Goal: Information Seeking & Learning: Learn about a topic

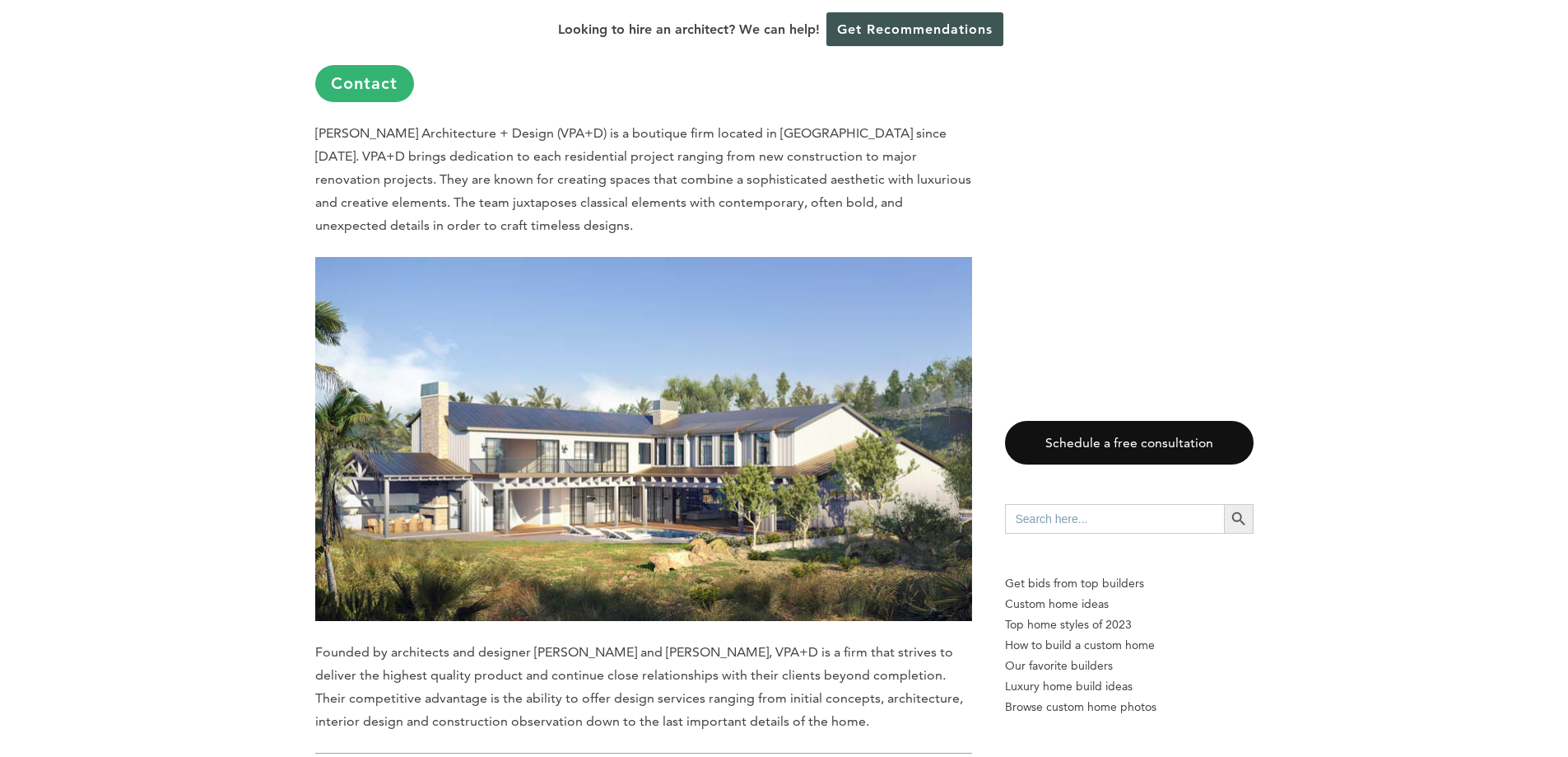
scroll to position [4364, 0]
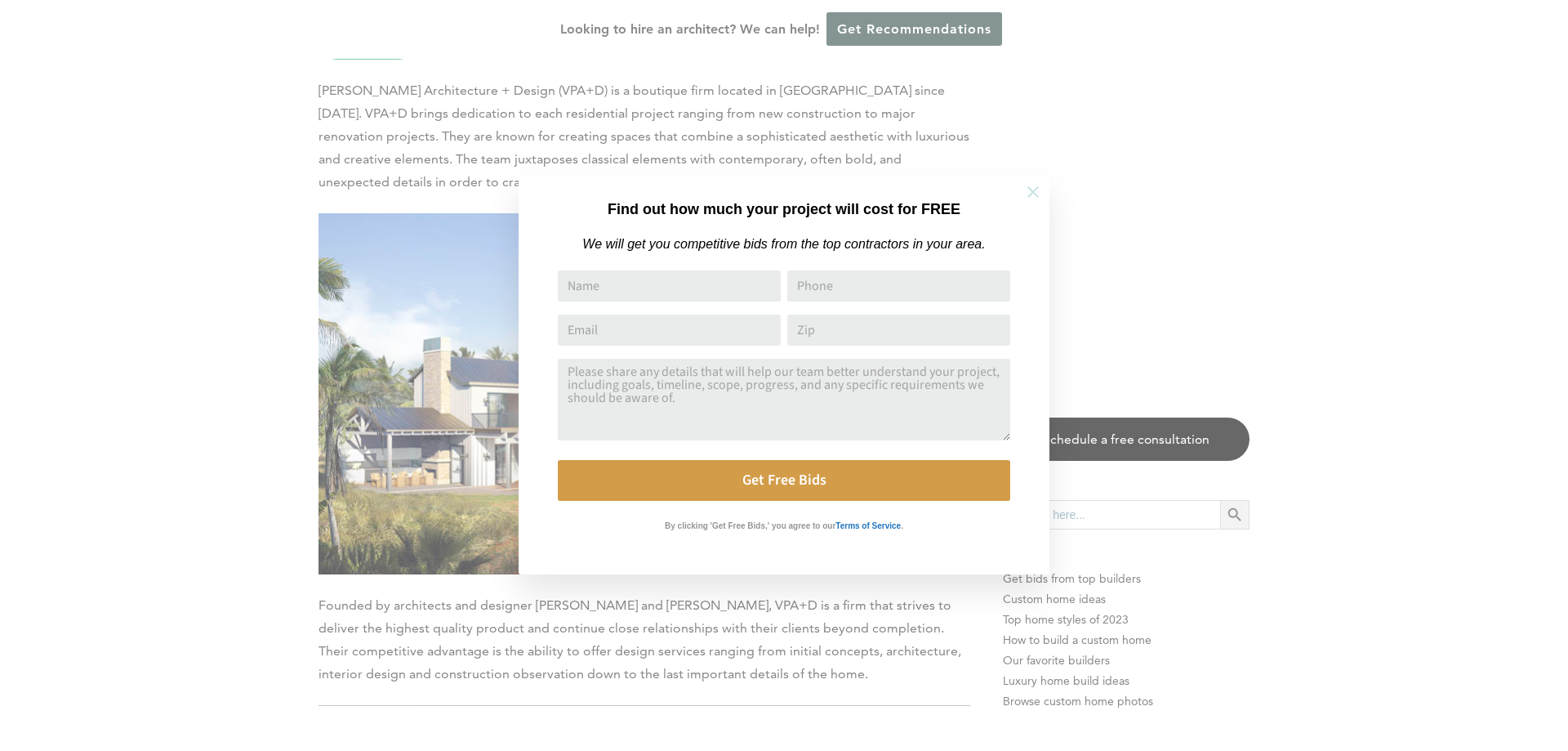
click at [1035, 189] on icon at bounding box center [1033, 192] width 18 height 18
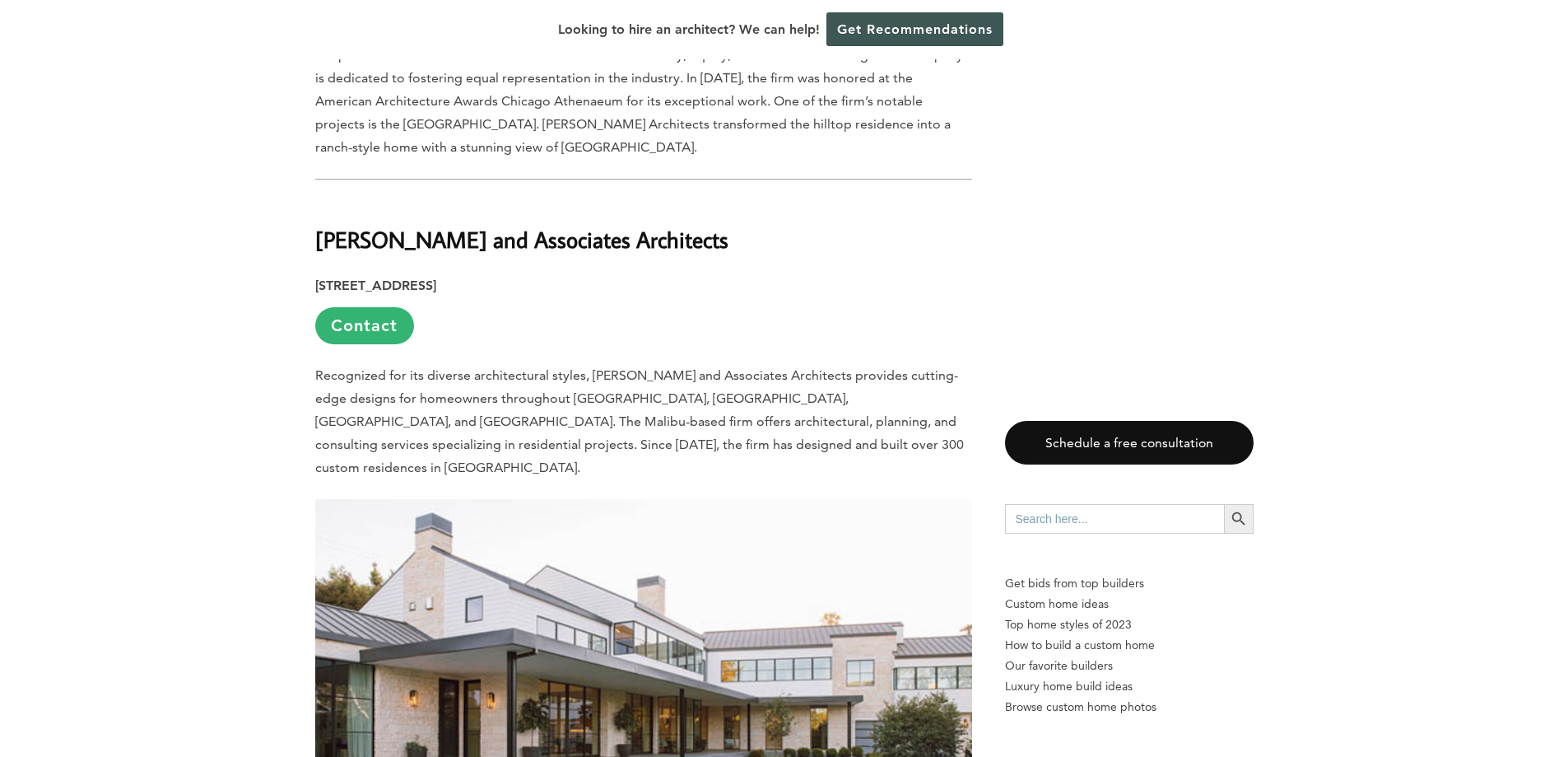
scroll to position [9633, 0]
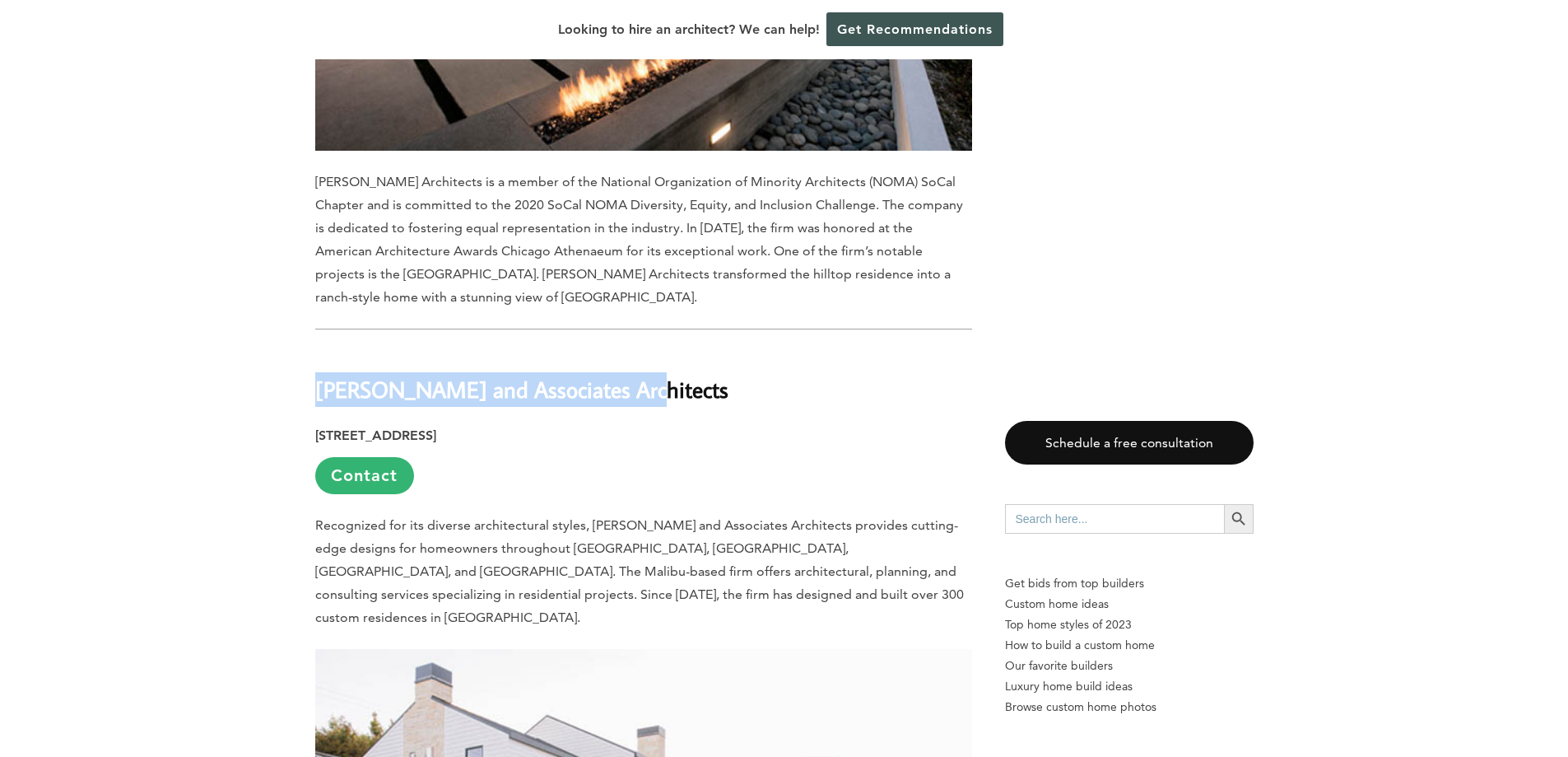
drag, startPoint x: 627, startPoint y: 191, endPoint x: 318, endPoint y: 188, distance: 309.0
click at [318, 349] on h2 "Burdge and Associates Architects" at bounding box center [644, 378] width 656 height 57
copy b "Burdge and Associates Architects"
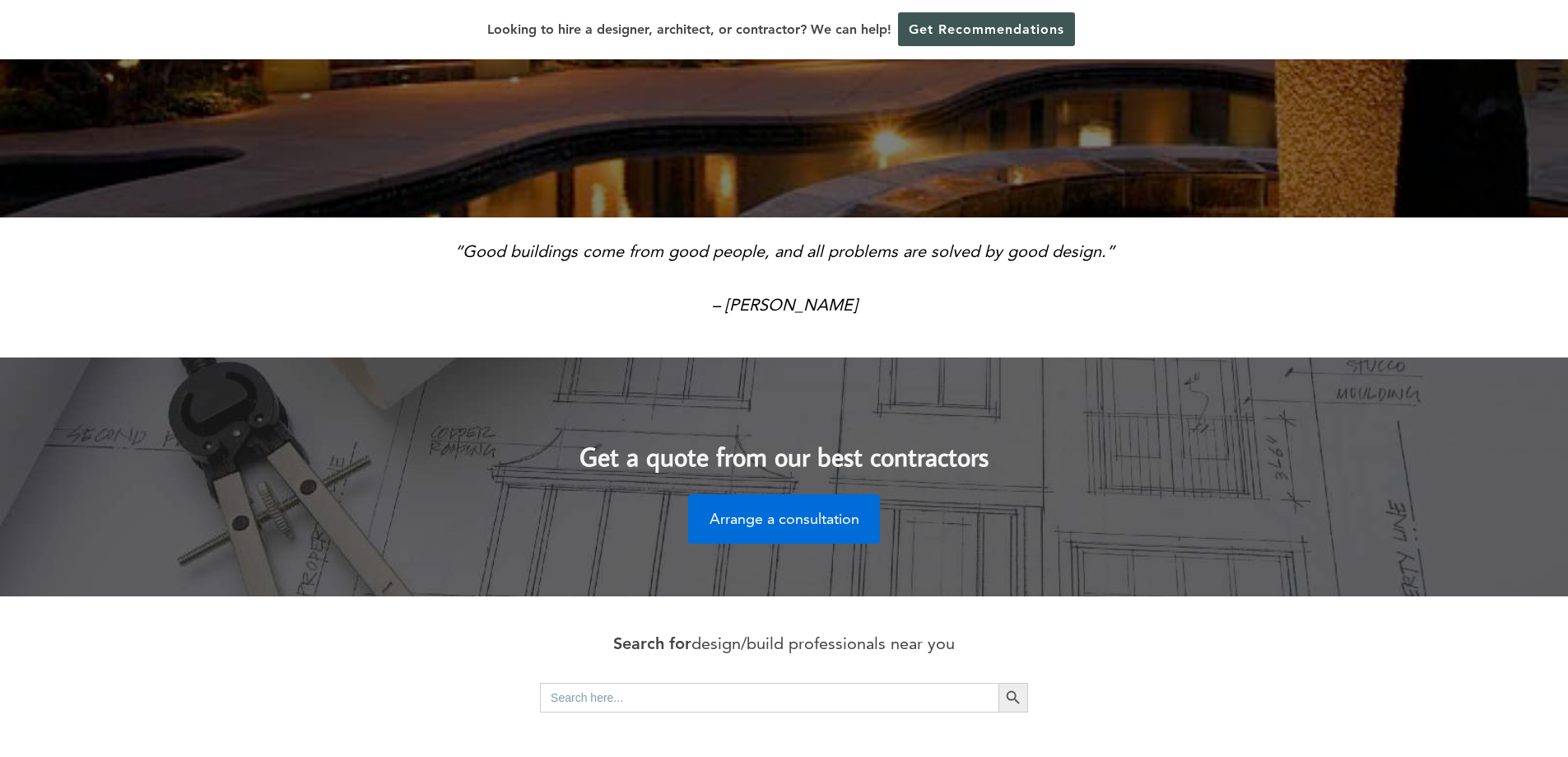
scroll to position [824, 0]
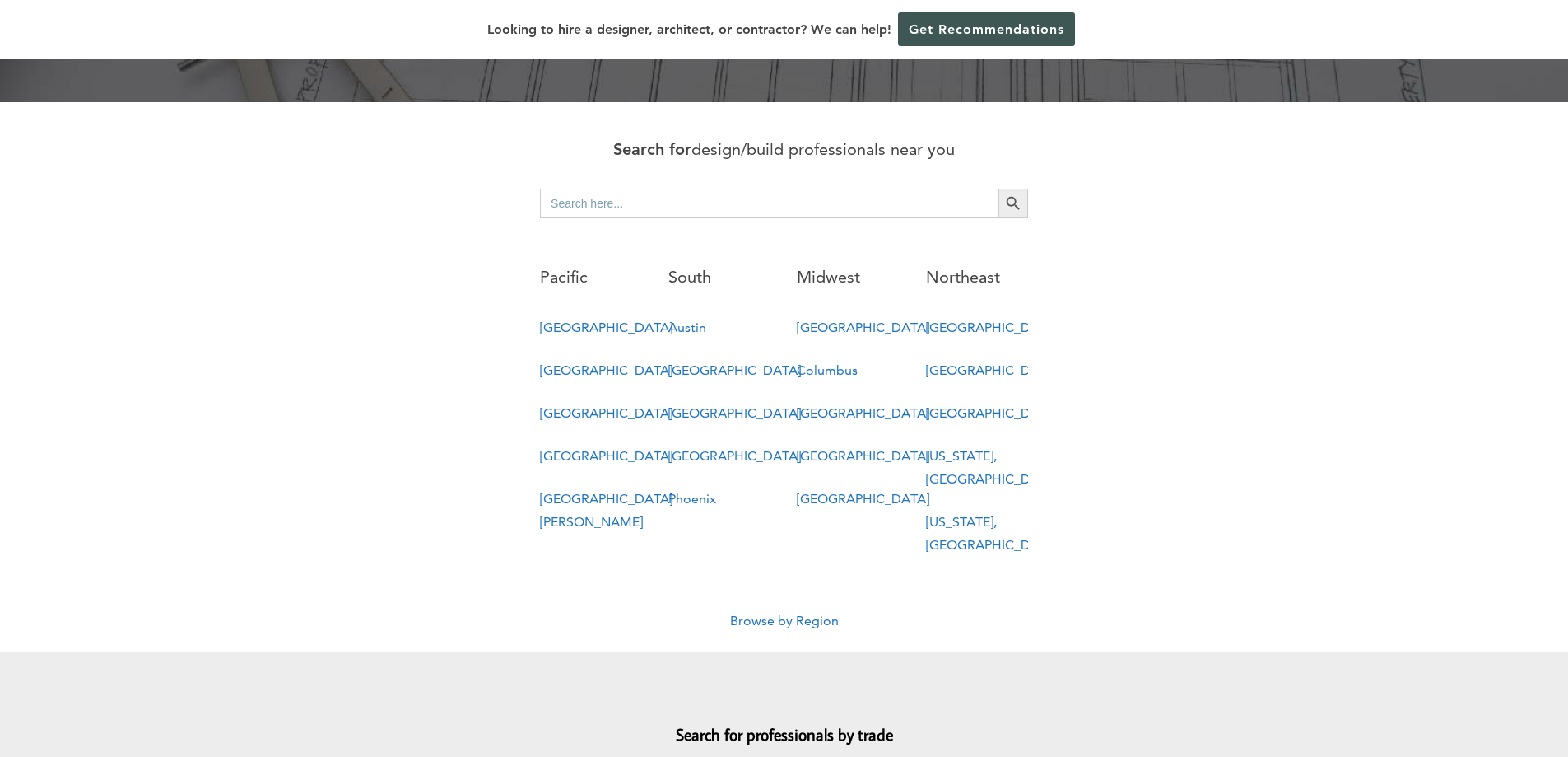
click at [681, 448] on link "Miami" at bounding box center [734, 455] width 132 height 16
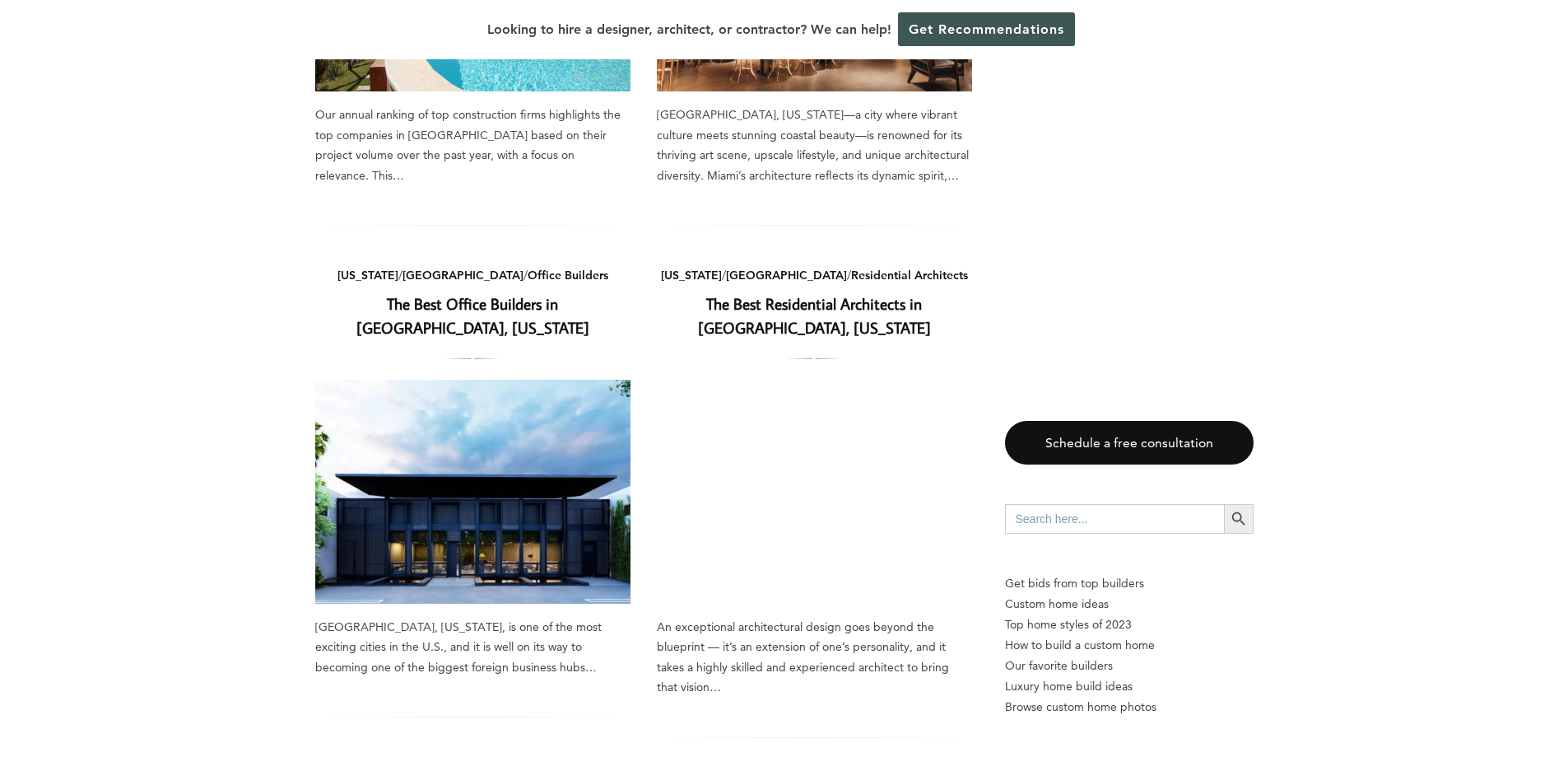
scroll to position [1564, 0]
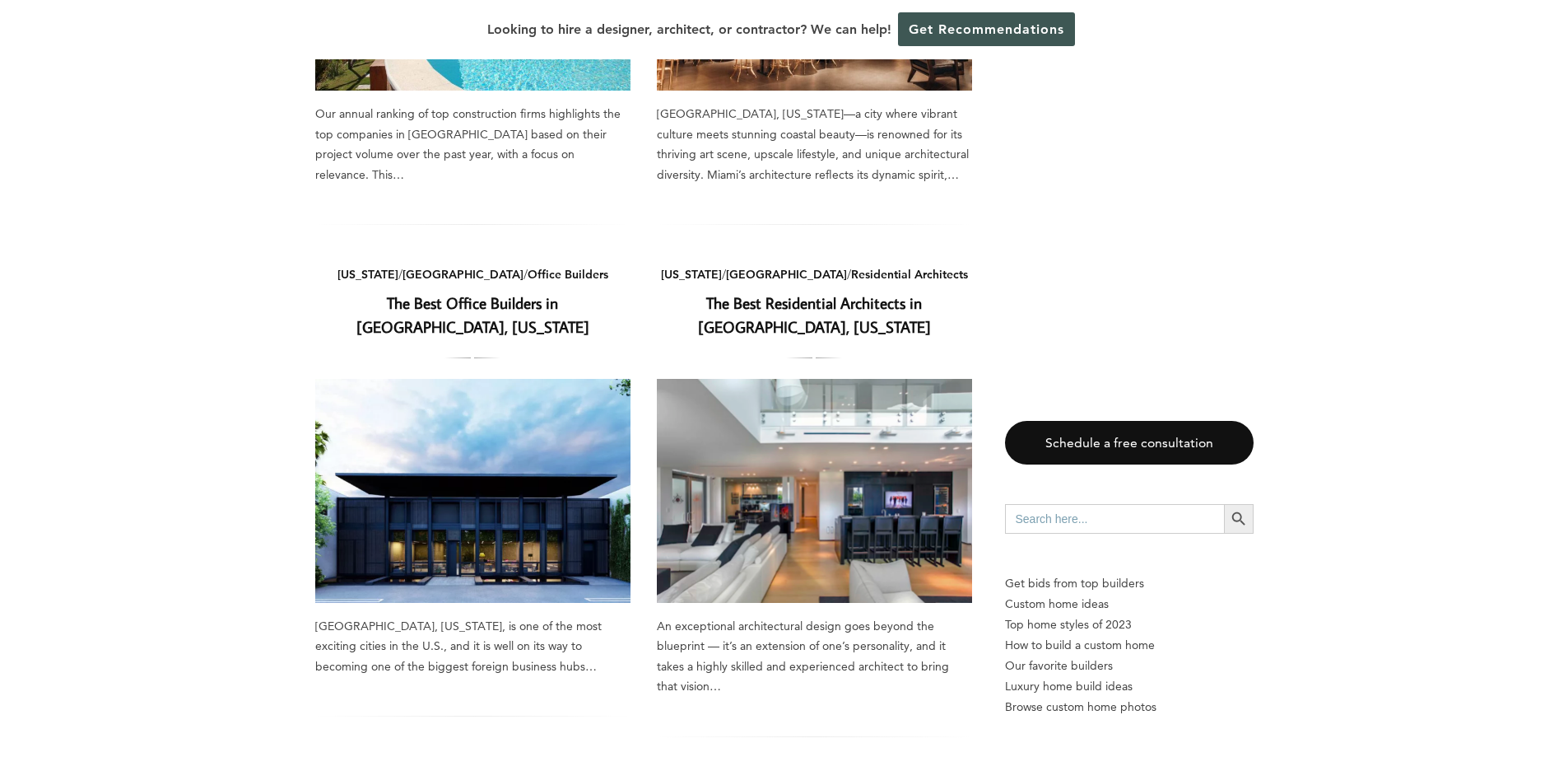
click at [819, 292] on link "The Best Residential Architects in Miami, Florida" at bounding box center [814, 314] width 232 height 45
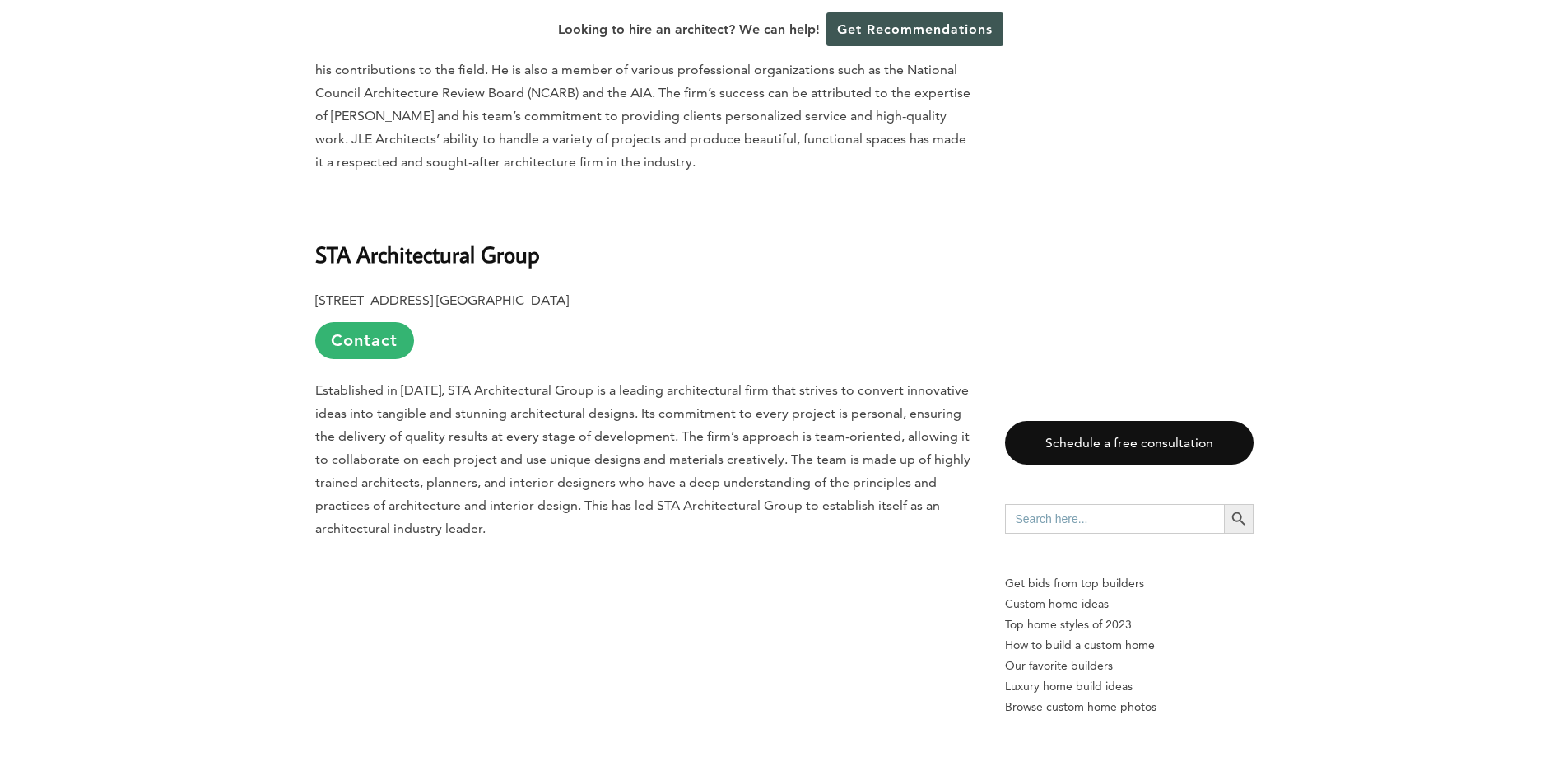
scroll to position [8645, 0]
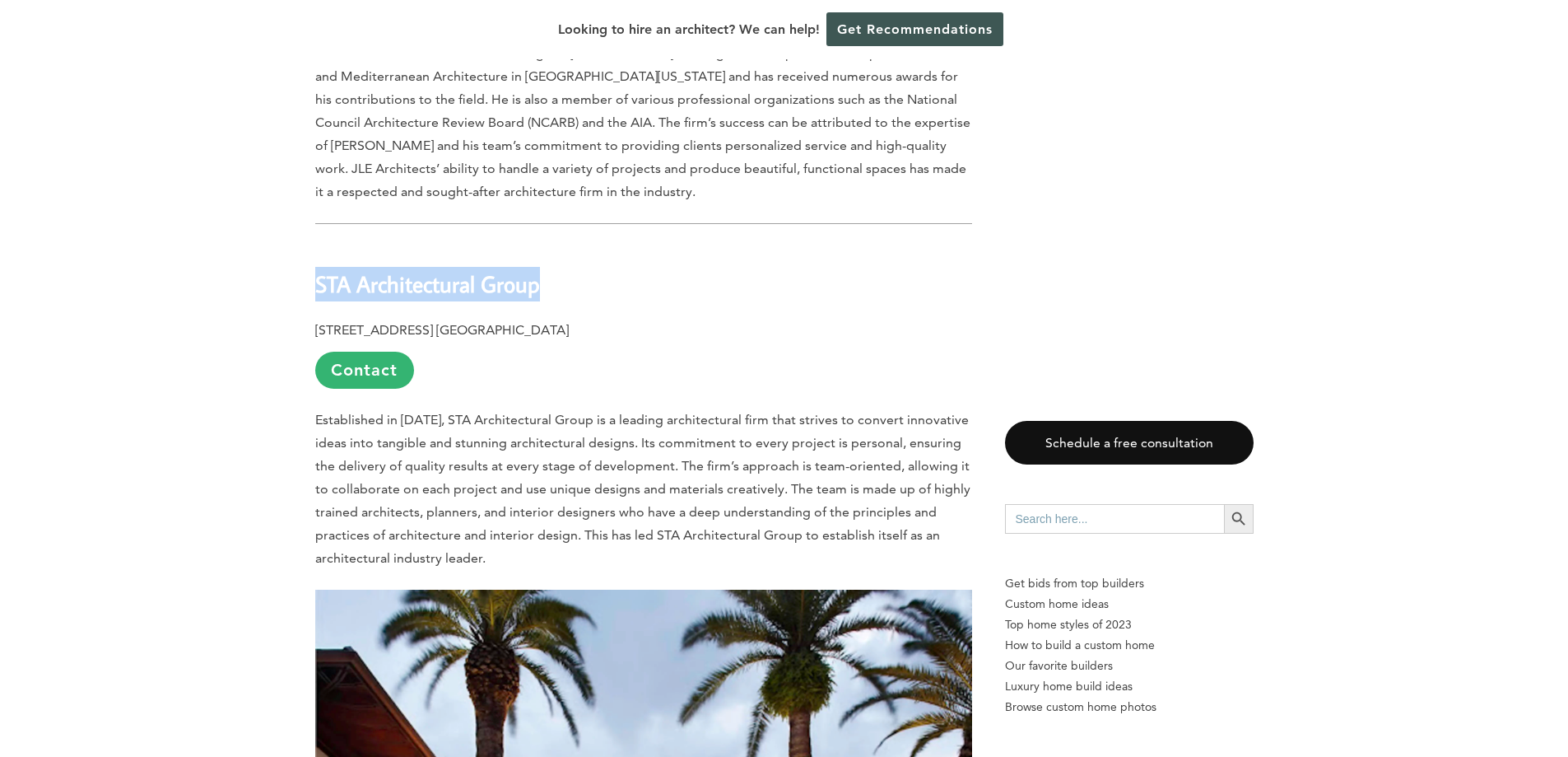
drag, startPoint x: 555, startPoint y: 137, endPoint x: 304, endPoint y: 132, distance: 251.0
copy b "STA Architectural Group"
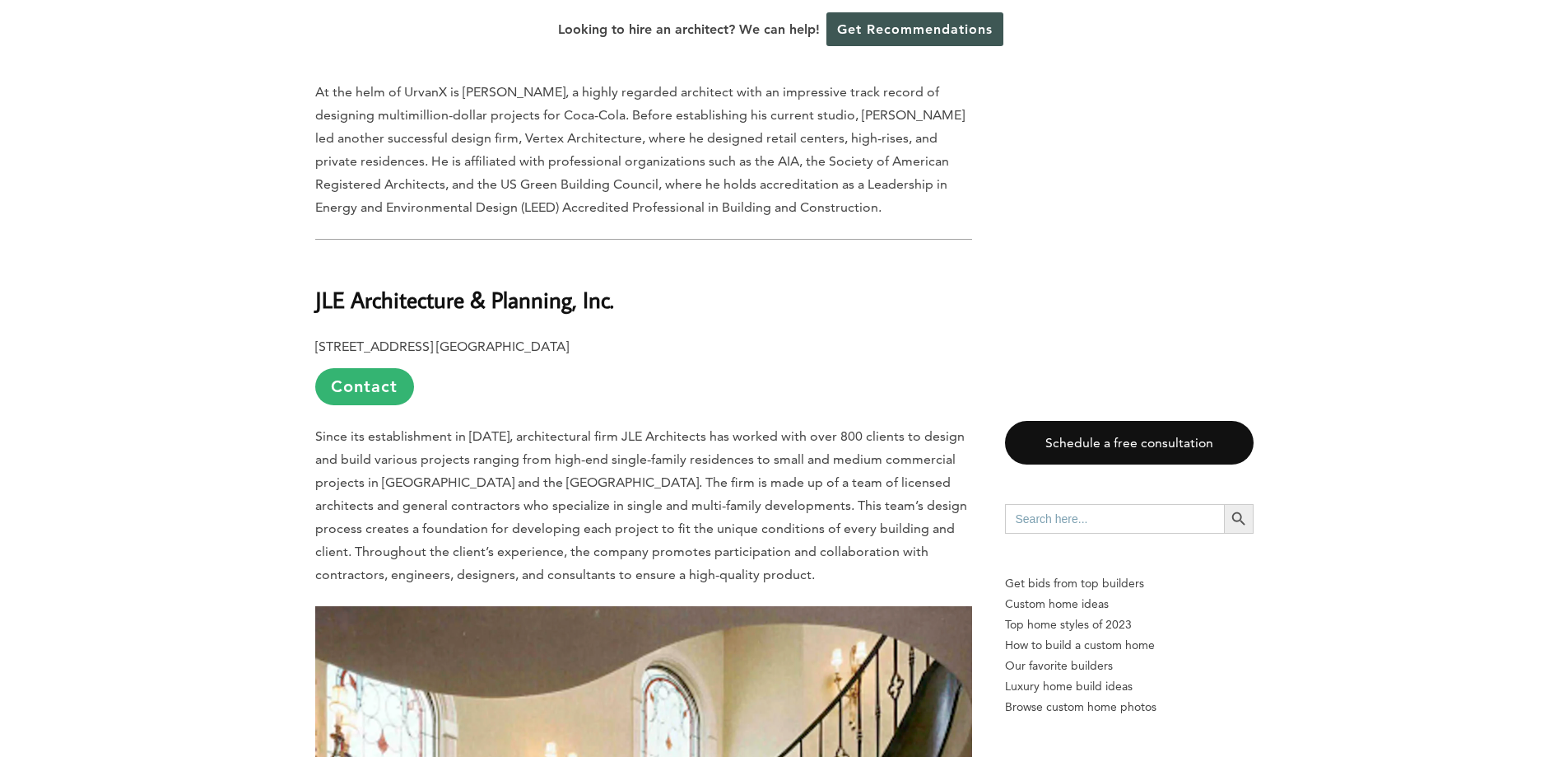
scroll to position [7163, 0]
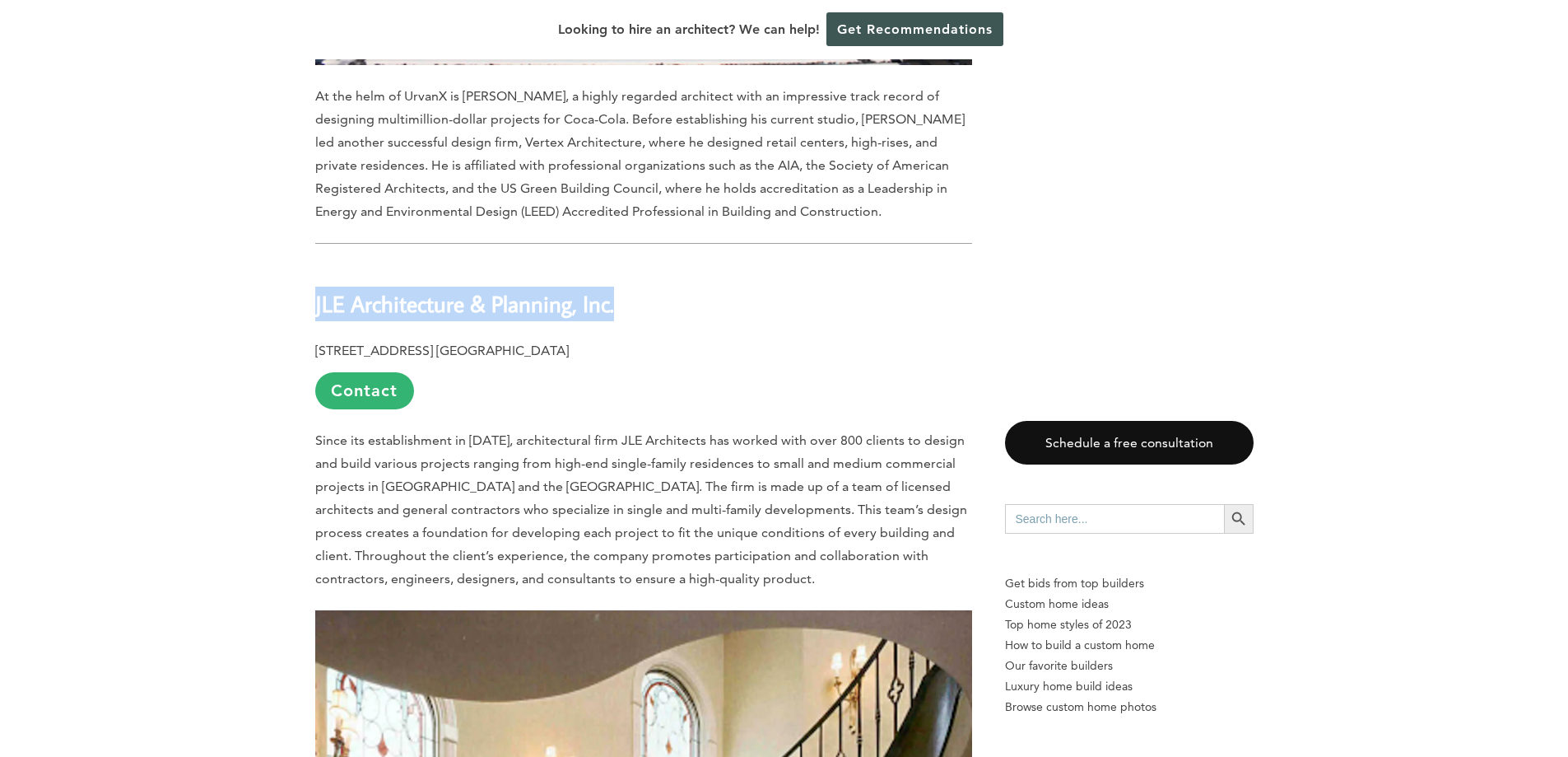
drag, startPoint x: 629, startPoint y: 149, endPoint x: 313, endPoint y: 144, distance: 316.0
copy b "JLE Architecture & Planning, Inc."
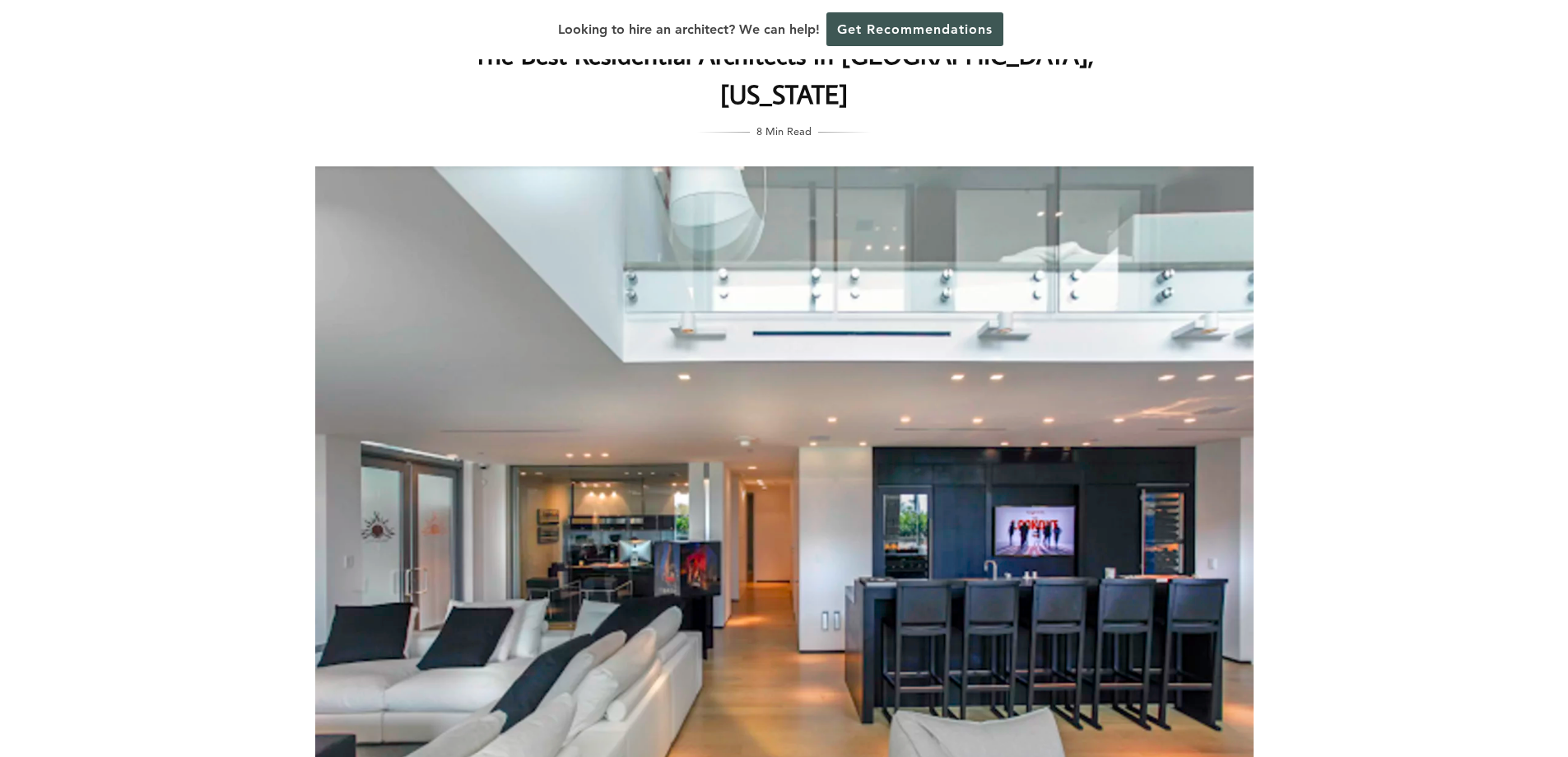
scroll to position [0, 0]
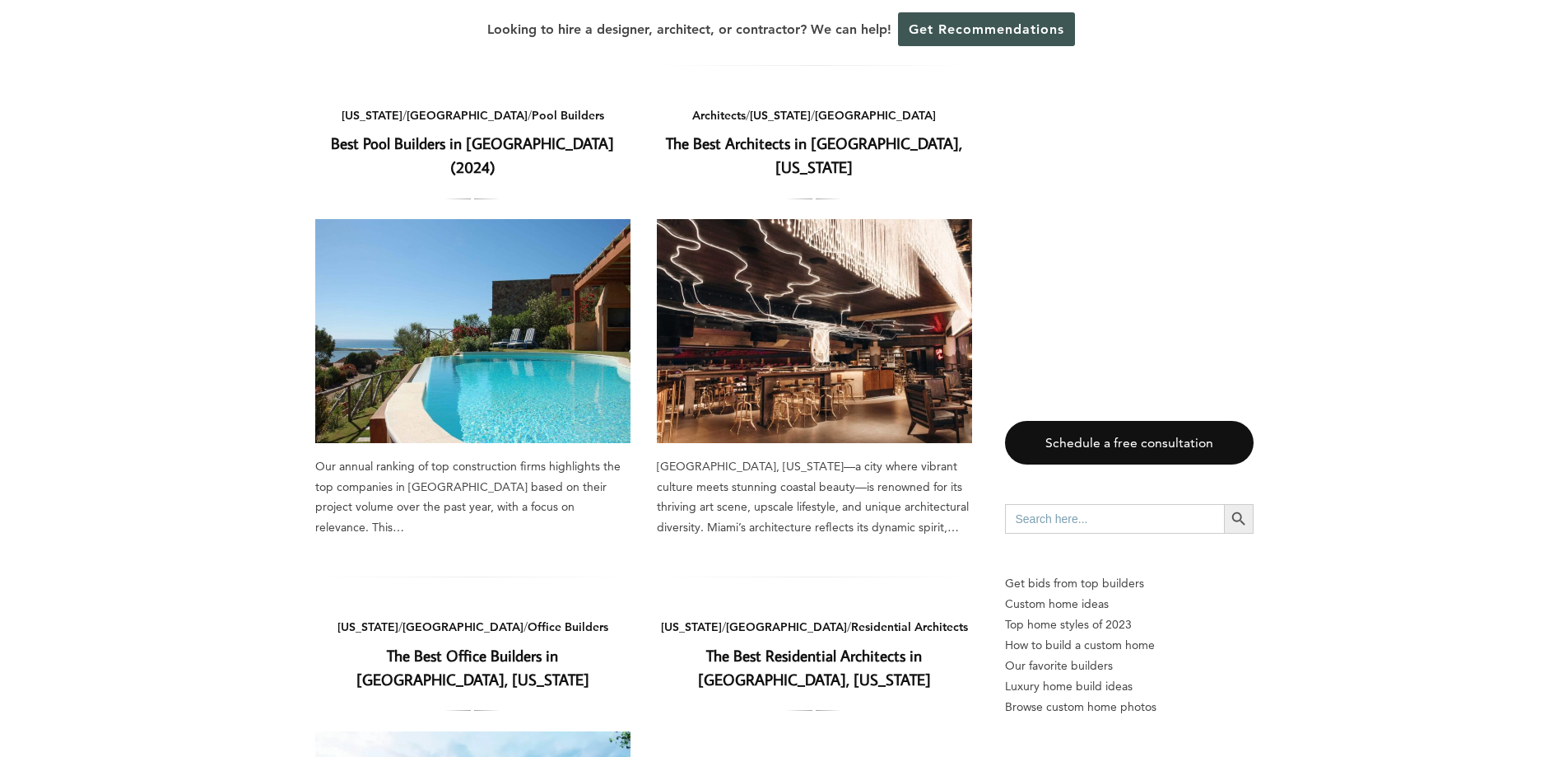
scroll to position [1152, 0]
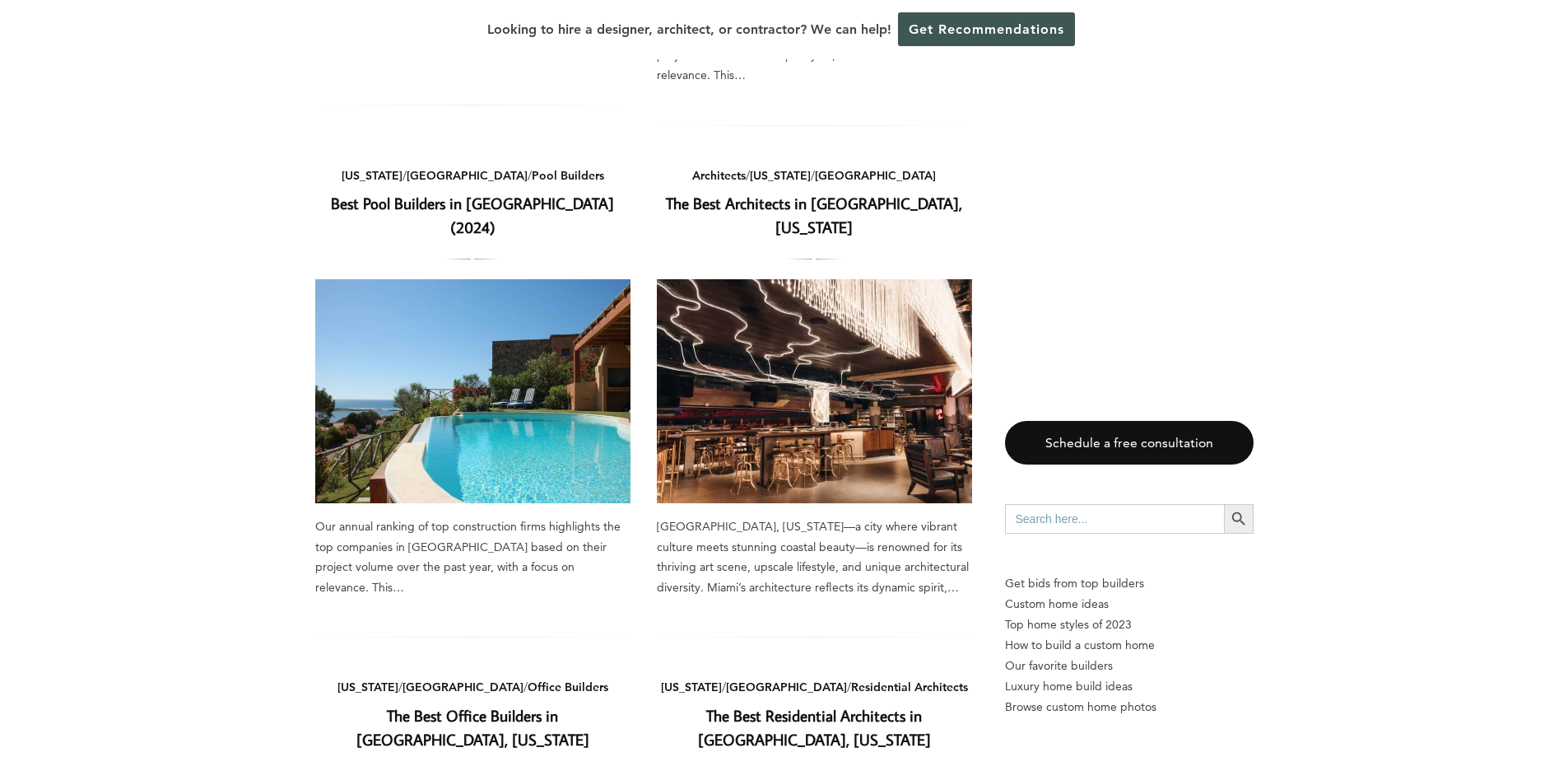
click at [794, 285] on img at bounding box center [814, 391] width 315 height 224
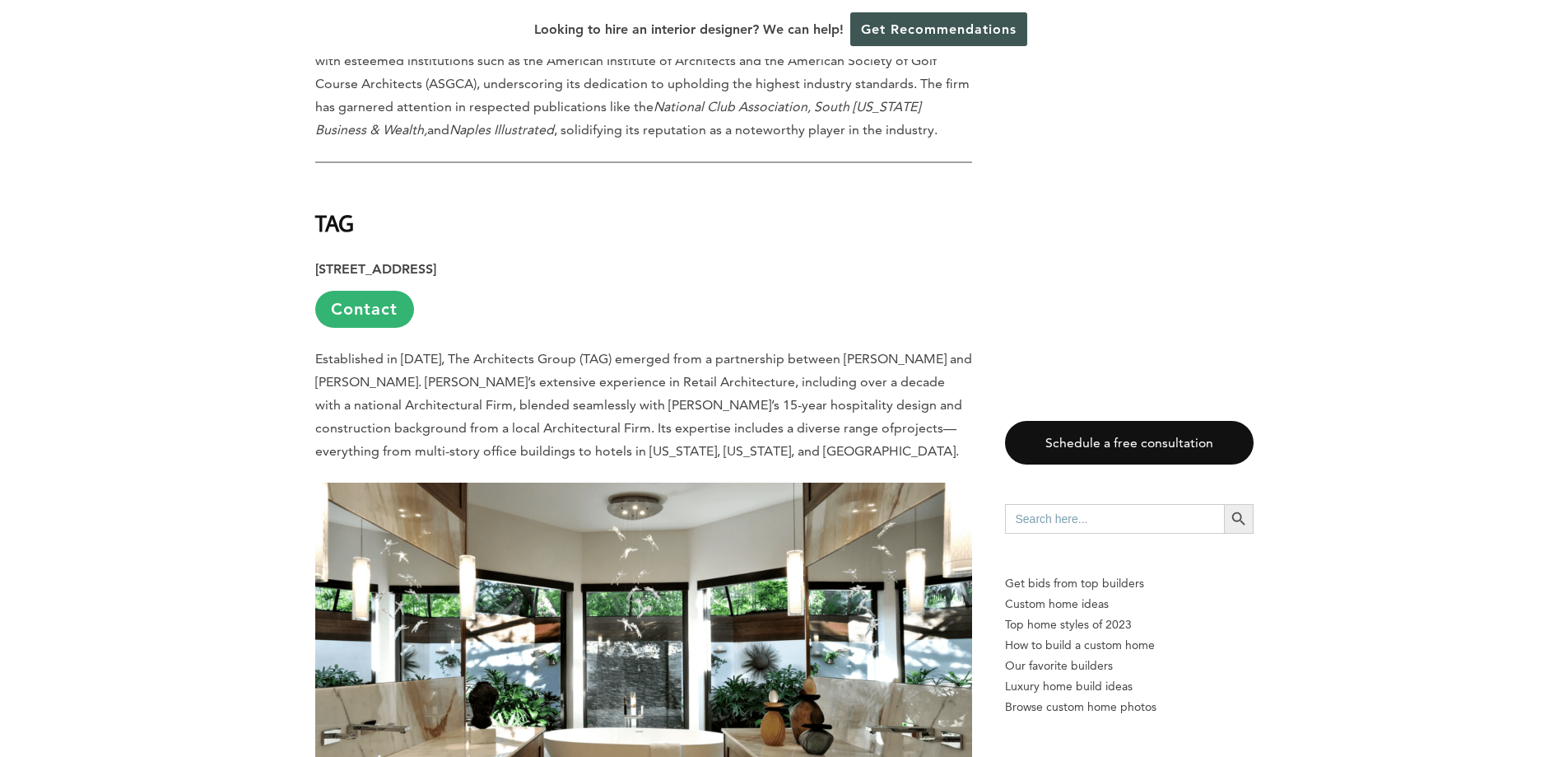
scroll to position [6010, 0]
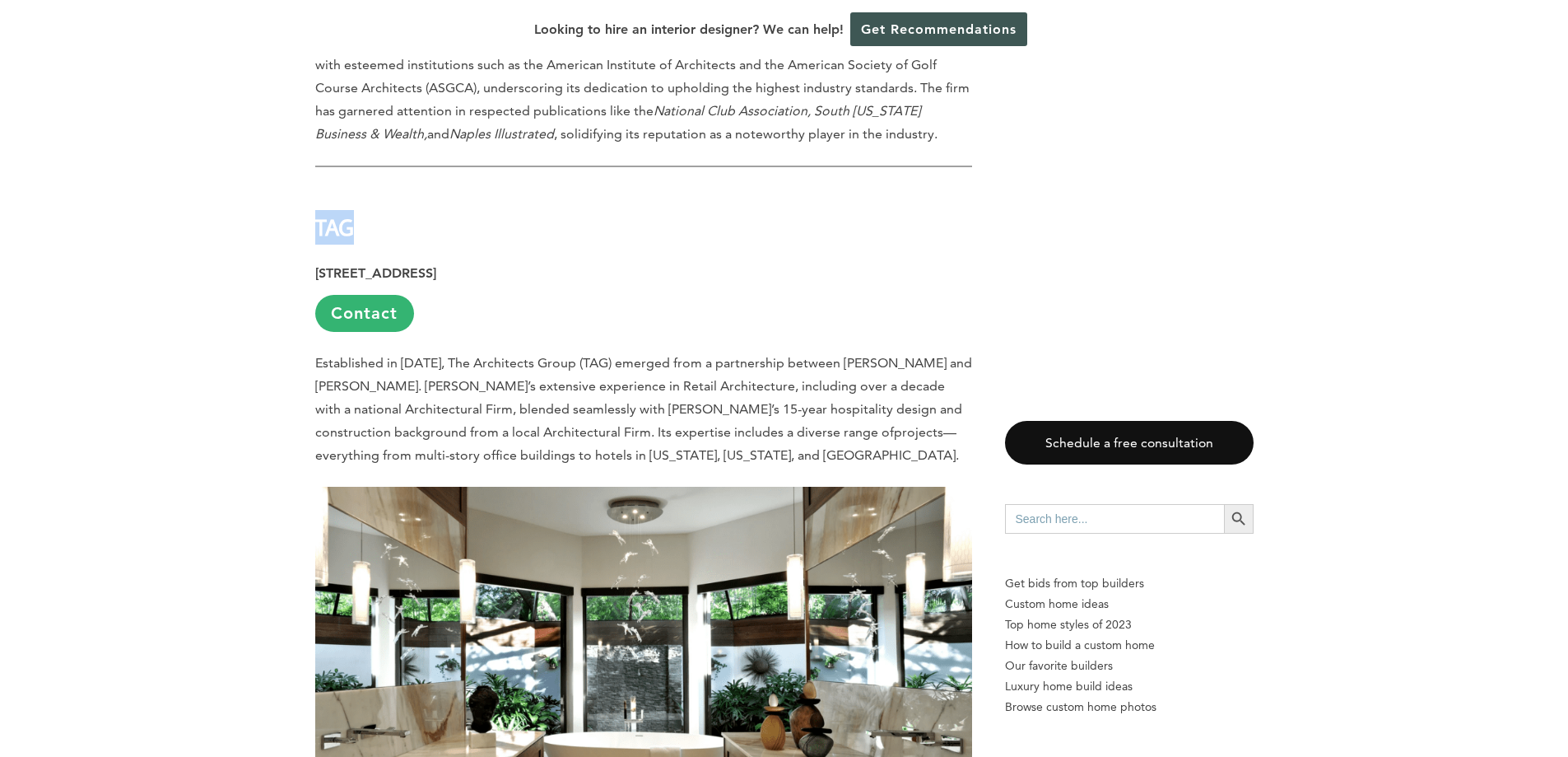
drag, startPoint x: 366, startPoint y: 202, endPoint x: 282, endPoint y: 197, distance: 84.1
drag, startPoint x: 600, startPoint y: 336, endPoint x: 437, endPoint y: 327, distance: 163.2
copy p "The Architects Group (TAG)"
